Goal: Entertainment & Leisure: Consume media (video, audio)

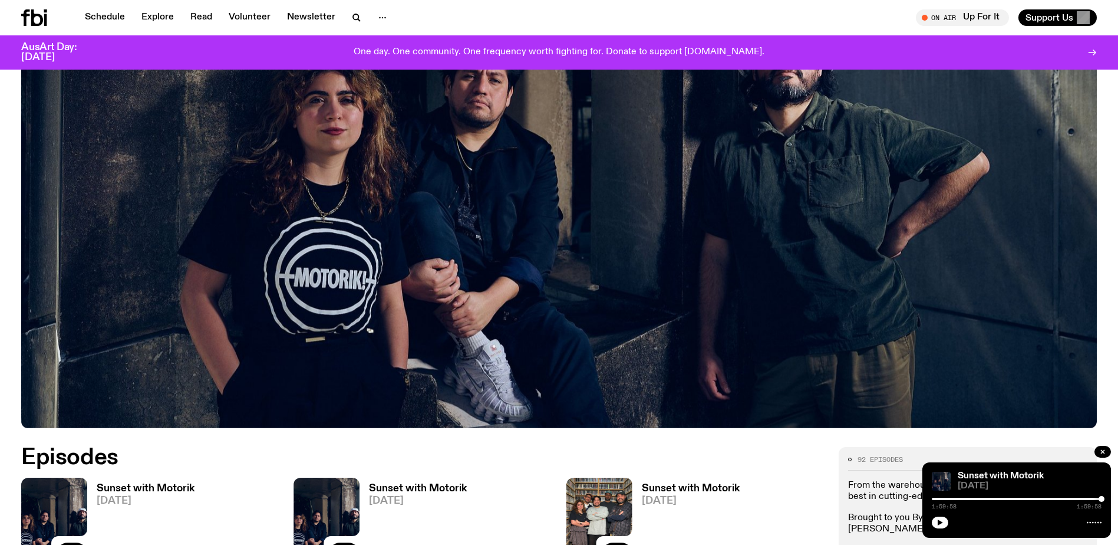
scroll to position [640, 0]
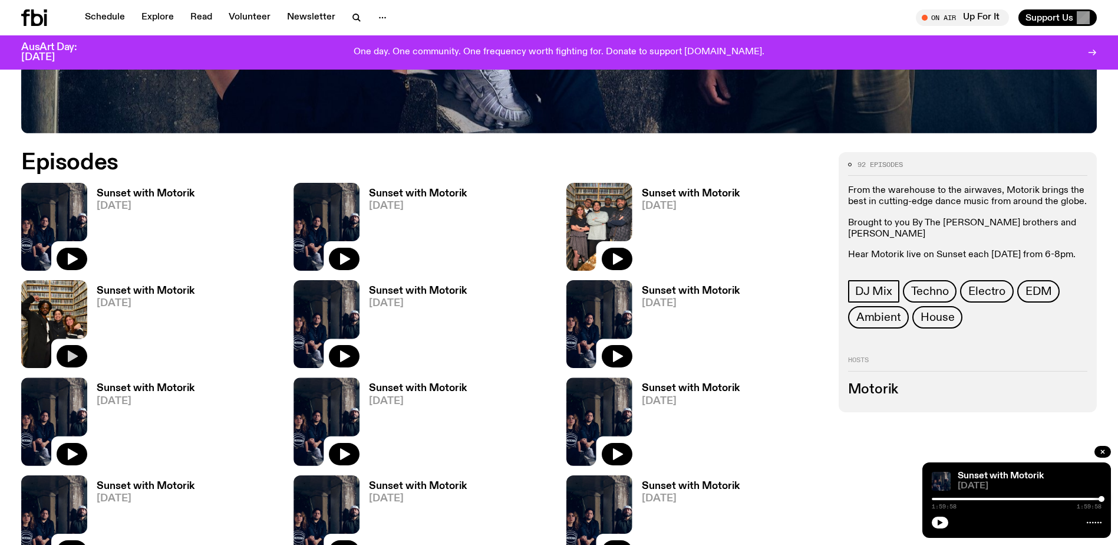
click at [74, 355] on icon "button" at bounding box center [73, 357] width 10 height 12
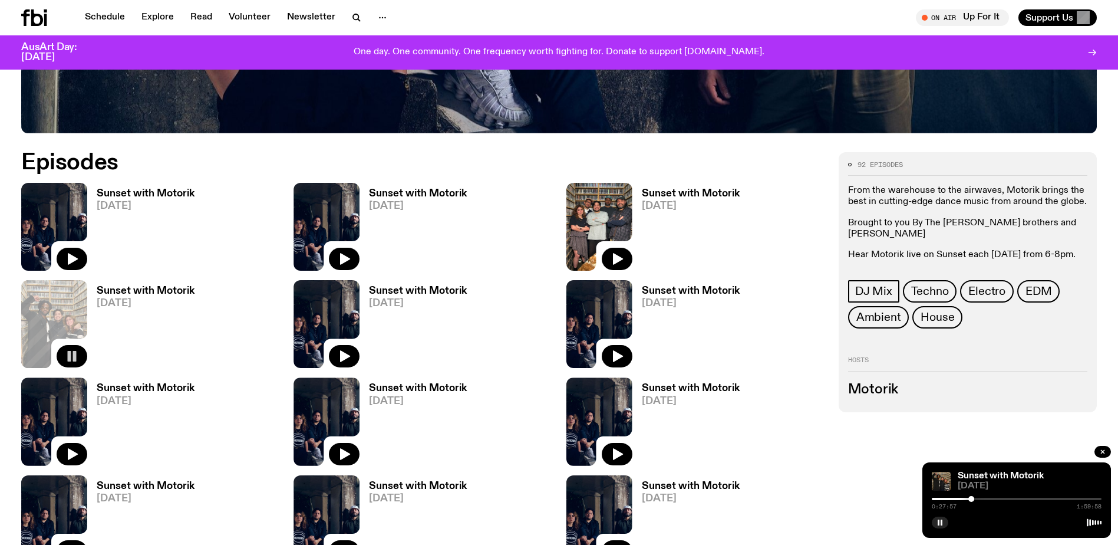
click at [946, 498] on div at bounding box center [887, 498] width 170 height 2
click at [942, 520] on icon "button" at bounding box center [940, 522] width 7 height 7
drag, startPoint x: 940, startPoint y: 522, endPoint x: 941, endPoint y: 480, distance: 41.9
click at [940, 519] on icon "button" at bounding box center [940, 522] width 7 height 7
click at [173, 289] on h3 "Sunset with Motorik" at bounding box center [146, 291] width 98 height 10
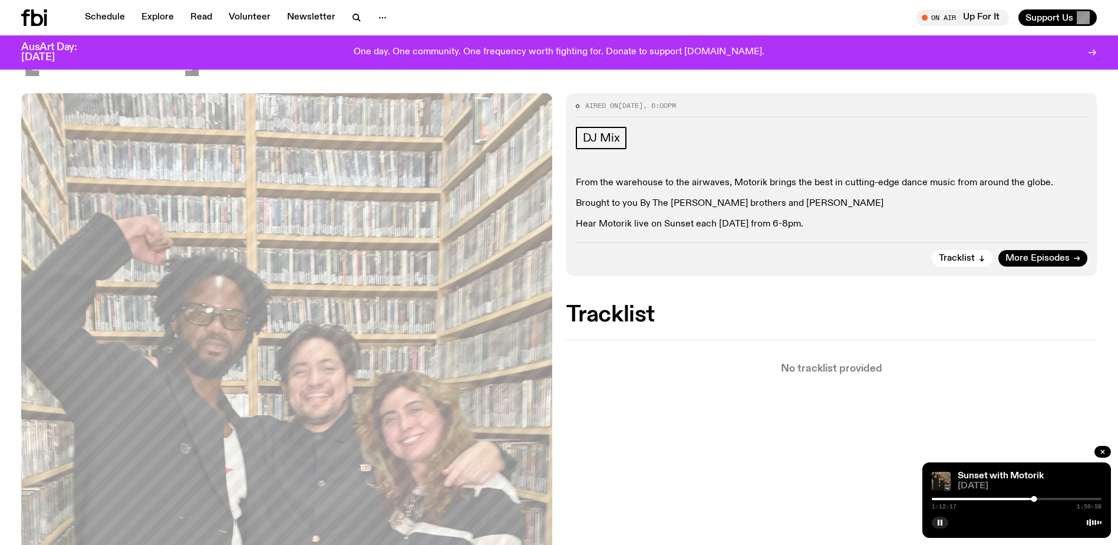
scroll to position [114, 0]
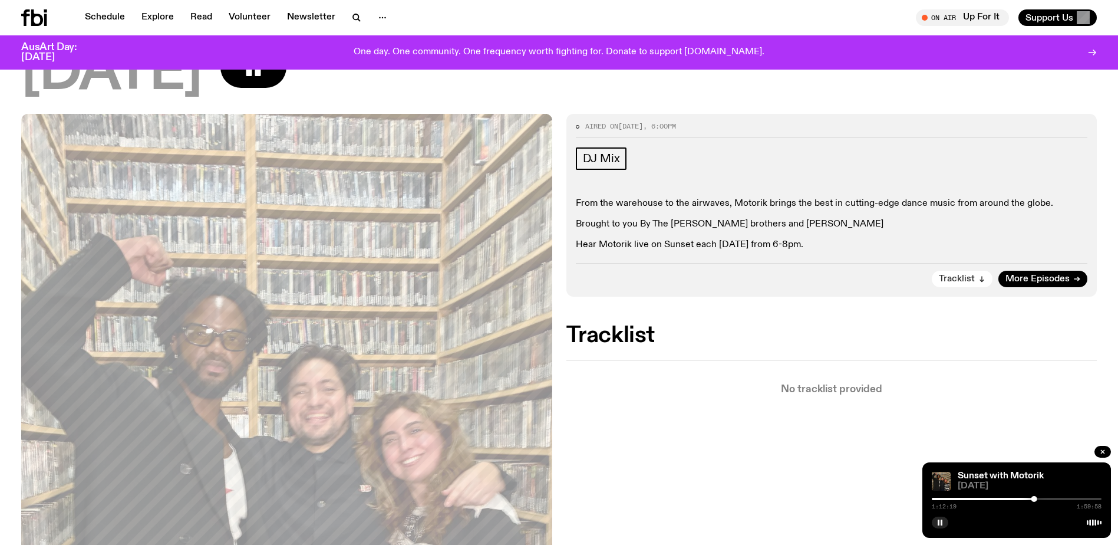
click at [970, 278] on span "Tracklist" at bounding box center [957, 279] width 36 height 9
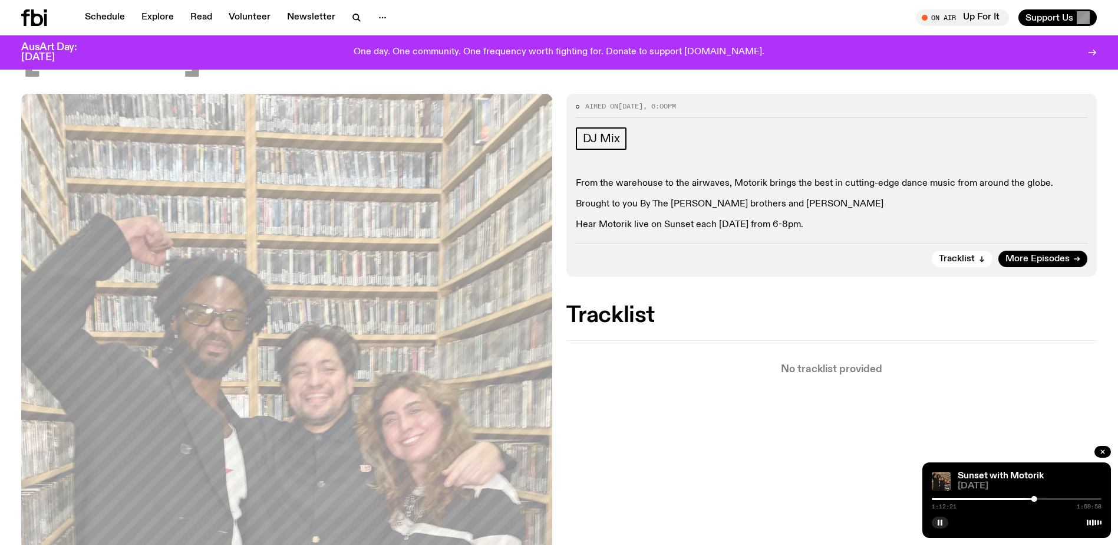
scroll to position [133, 0]
drag, startPoint x: 935, startPoint y: 523, endPoint x: 938, endPoint y: 515, distance: 8.0
click at [935, 522] on button "button" at bounding box center [940, 522] width 17 height 12
